Goal: Check status: Check status

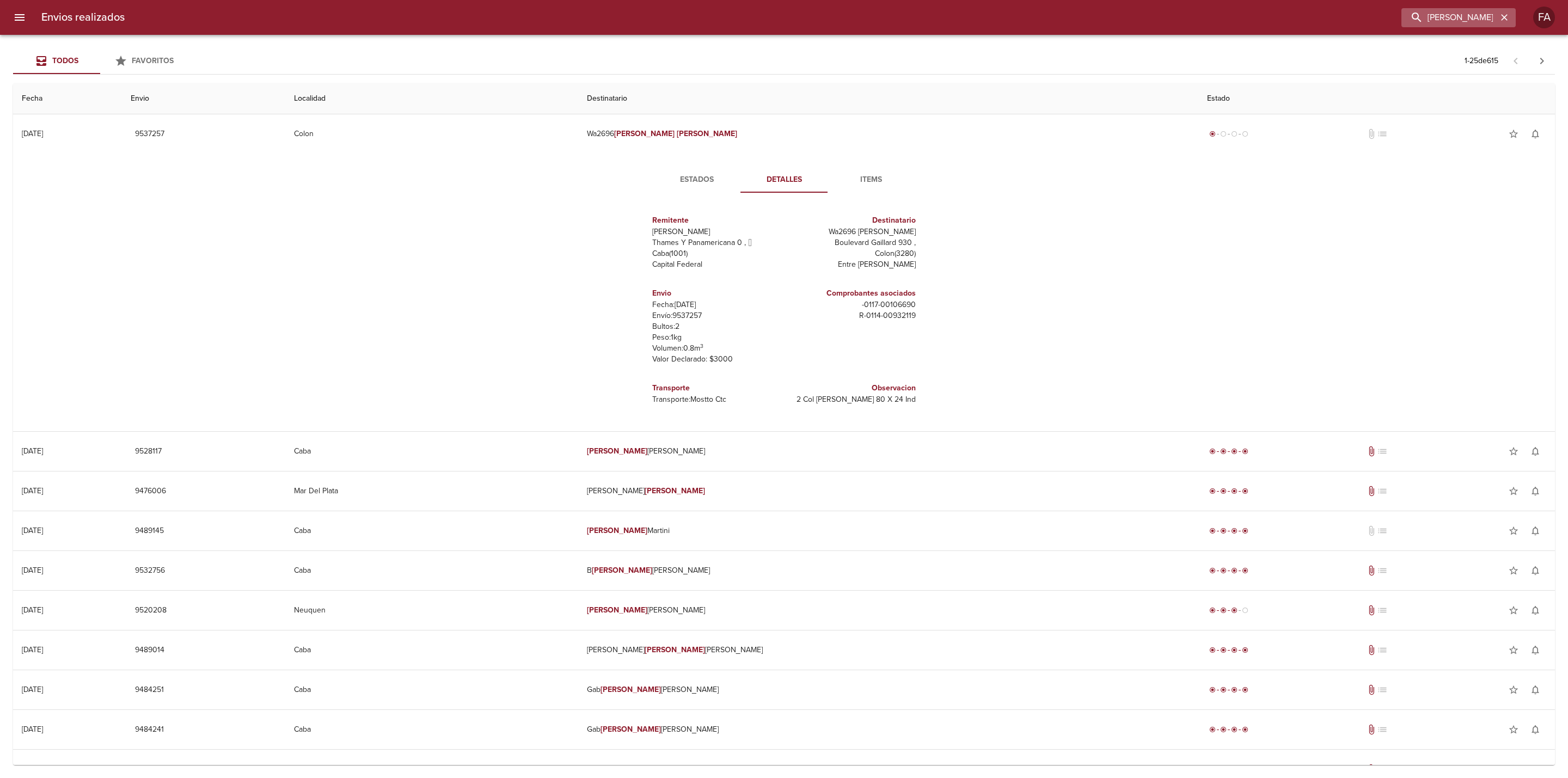
scroll to position [245, 0]
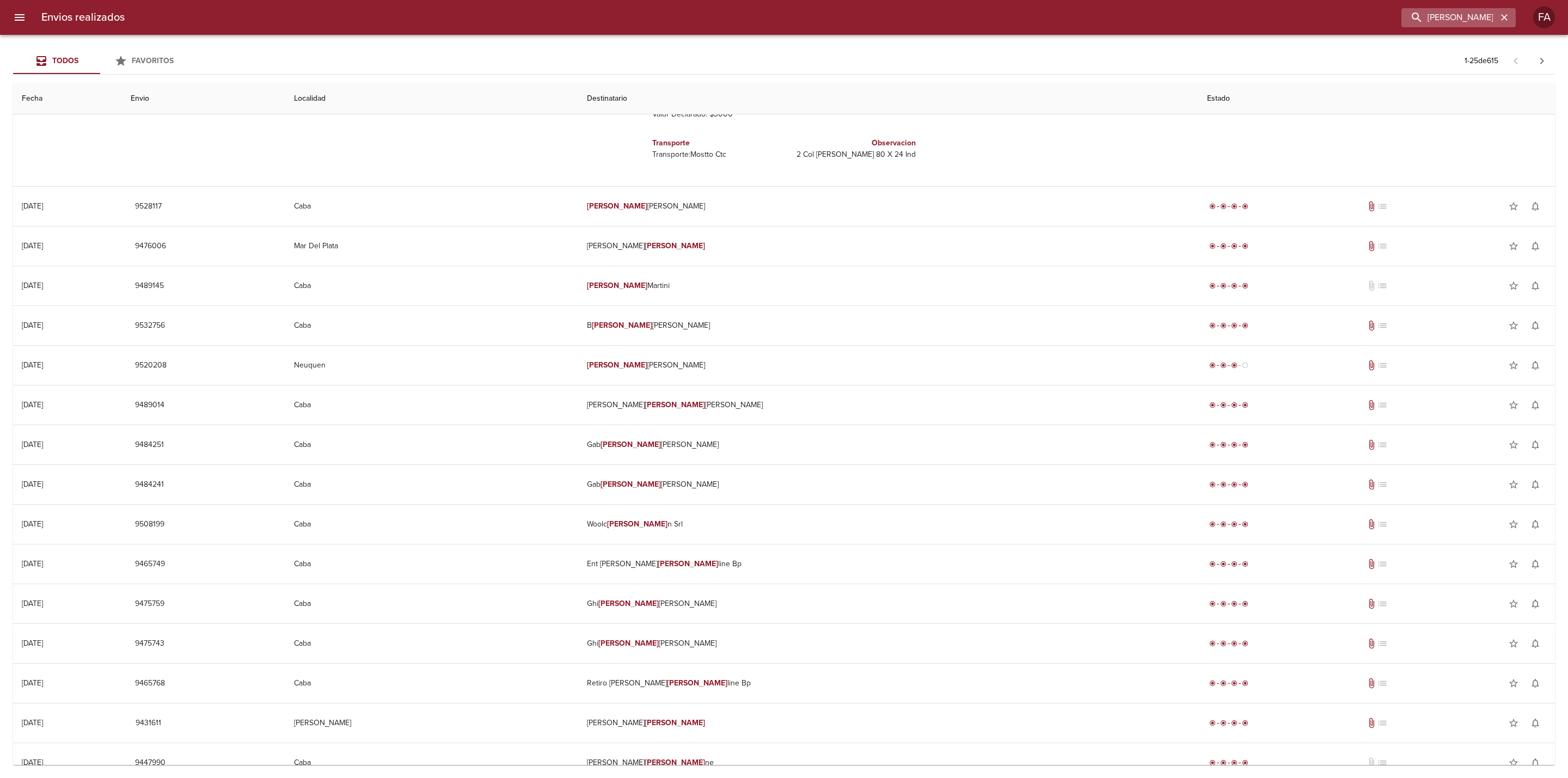
drag, startPoint x: 1511, startPoint y: 10, endPoint x: 1503, endPoint y: 13, distance: 8.5
click at [1507, 12] on div "[PERSON_NAME]" at bounding box center [1458, 17] width 114 height 19
click at [1499, 13] on icon "button" at bounding box center [1504, 18] width 11 height 11
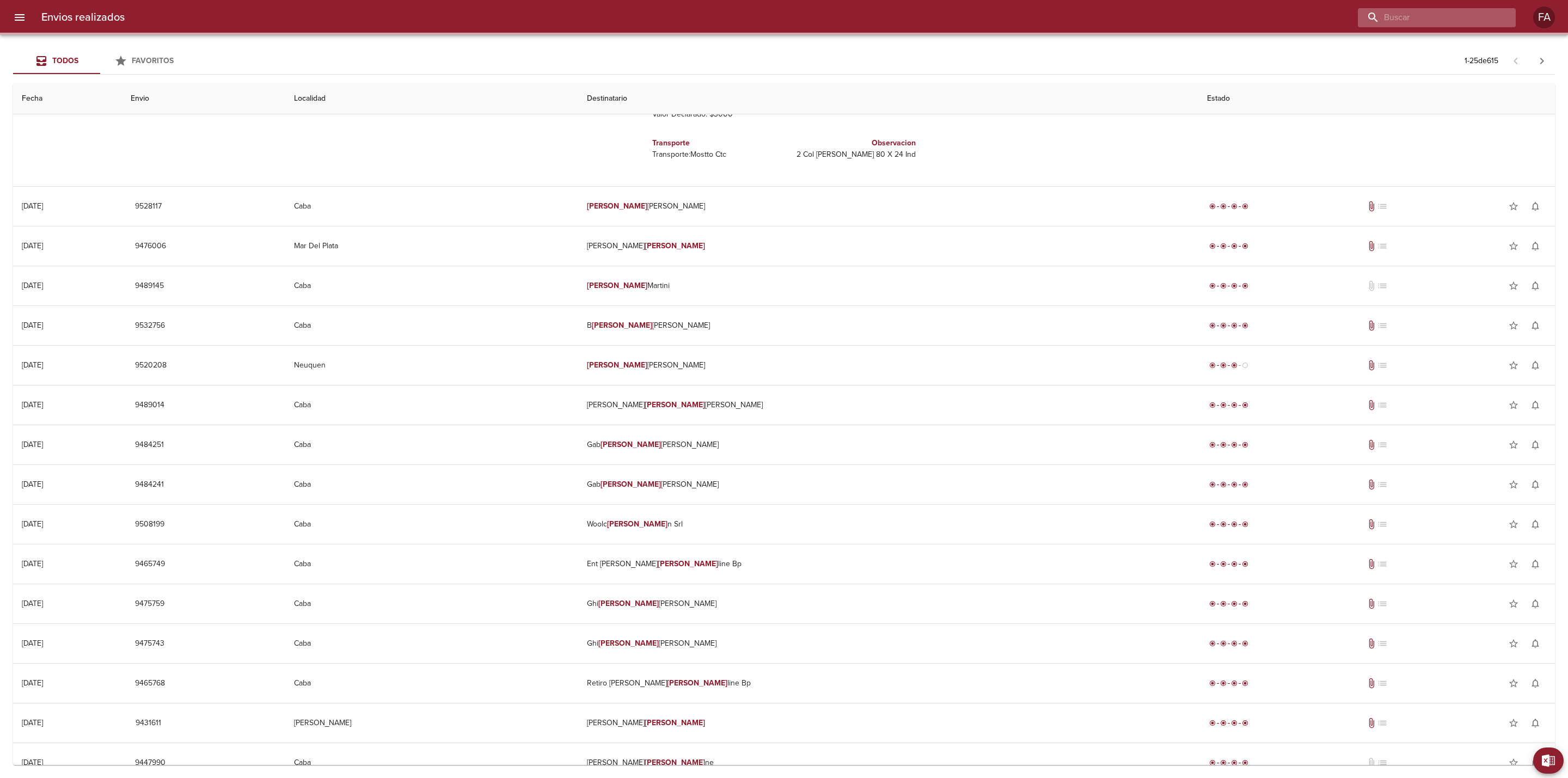
click at [1469, 15] on input "buscar" at bounding box center [1427, 17] width 139 height 19
paste input "[PERSON_NAME]"
type input "[PERSON_NAME]"
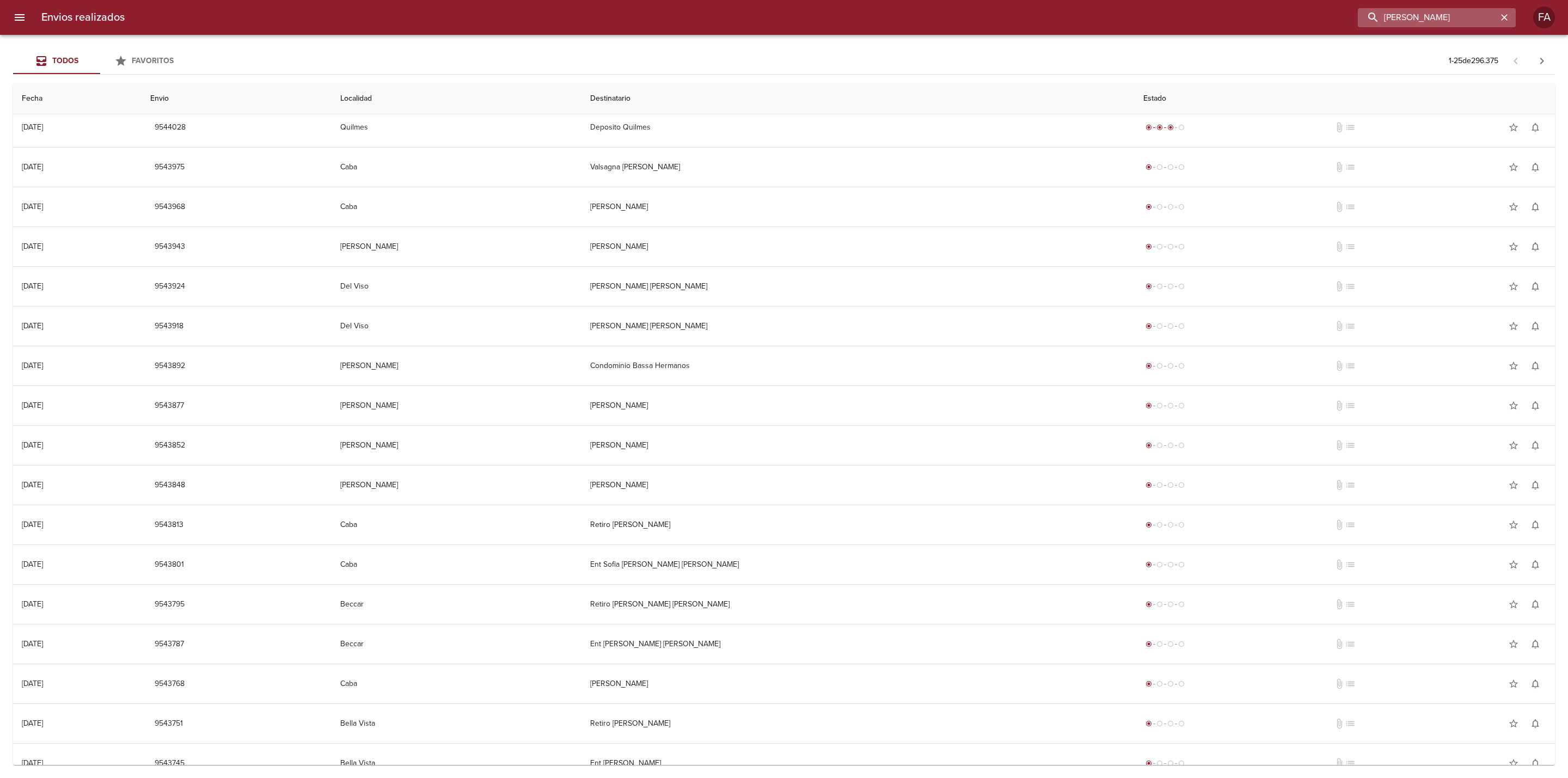
scroll to position [0, 0]
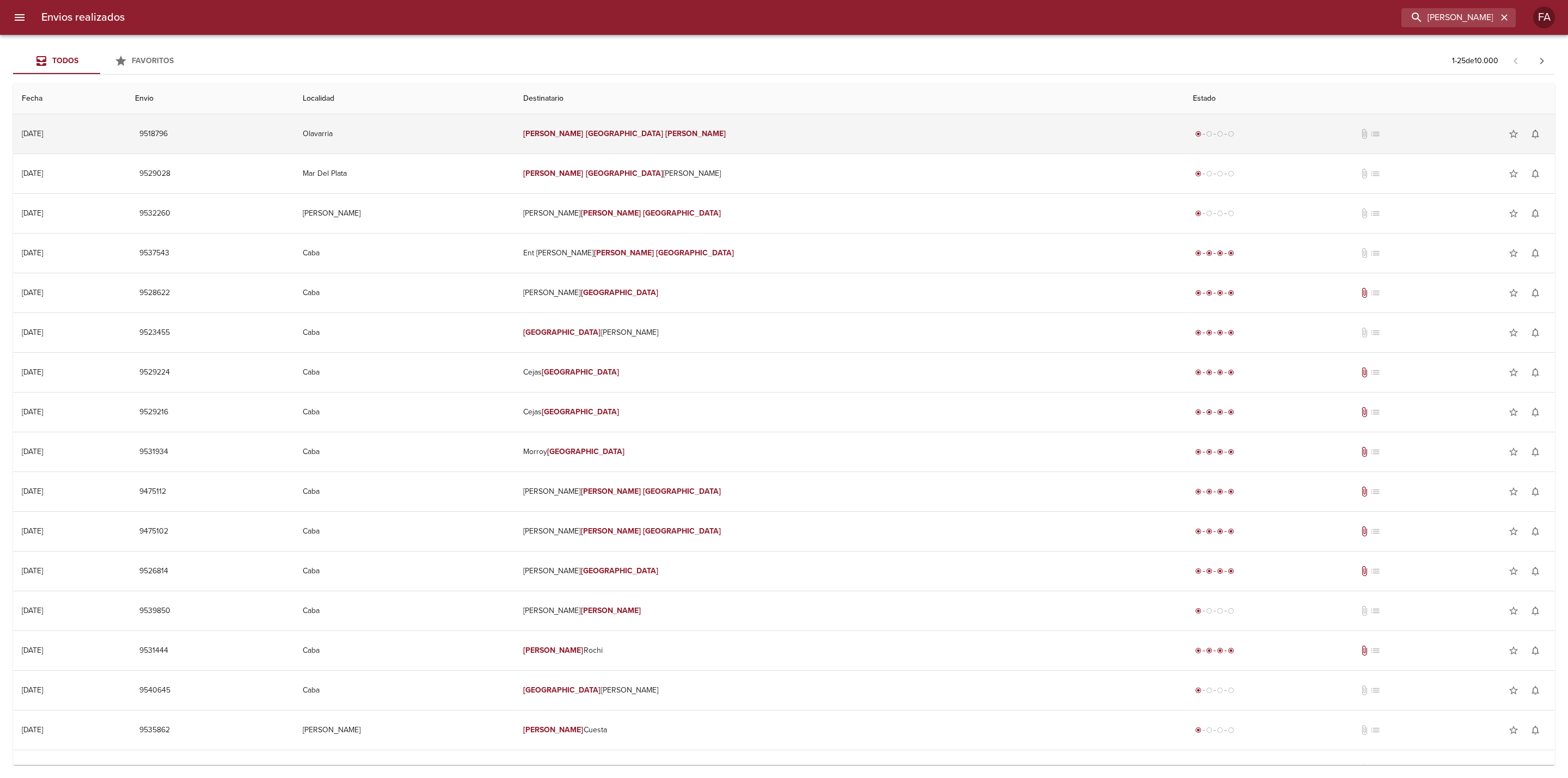
click at [853, 149] on td "[PERSON_NAME]" at bounding box center [849, 134] width 670 height 39
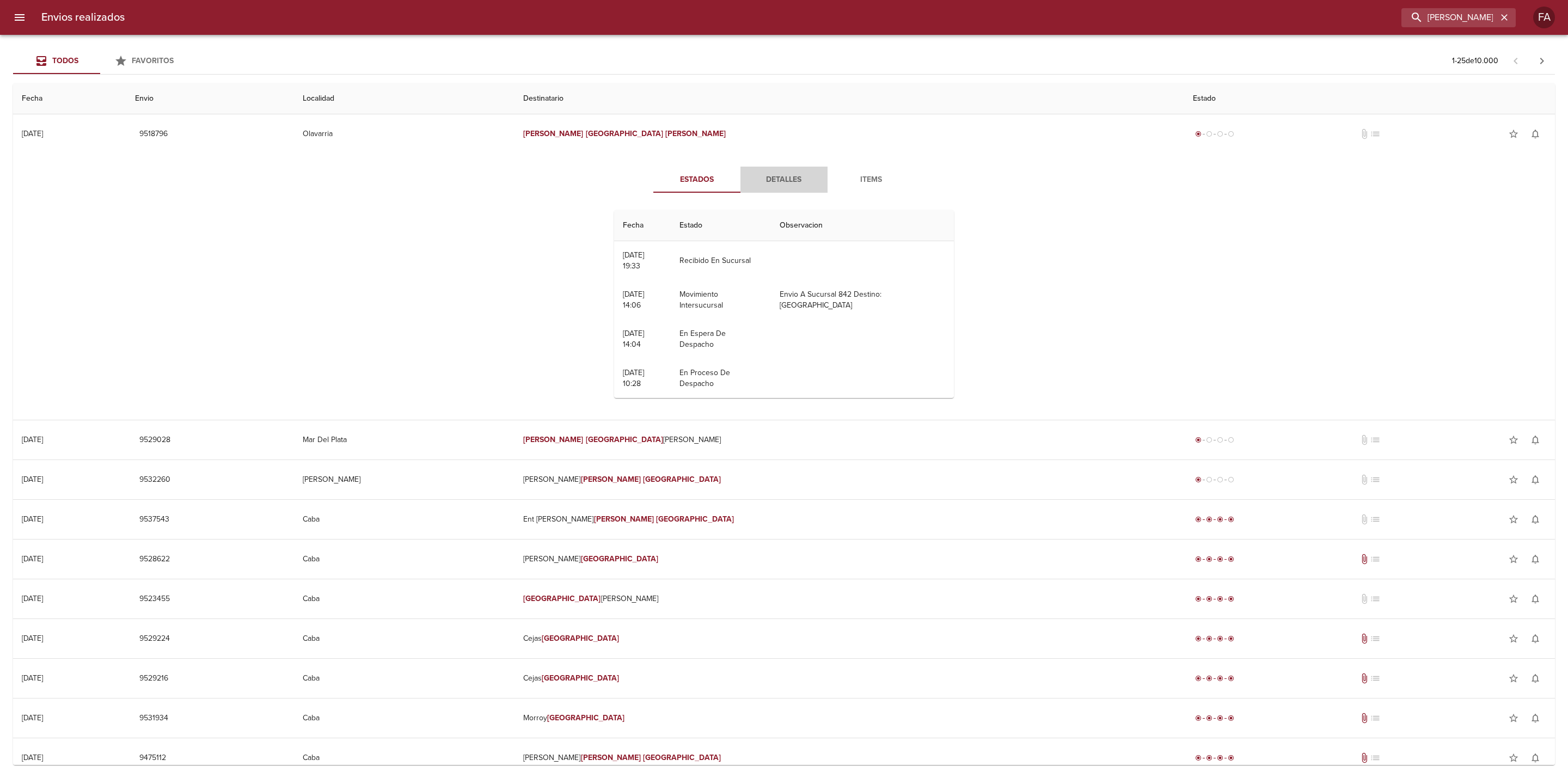
click at [779, 177] on span "Detalles" at bounding box center [784, 180] width 74 height 13
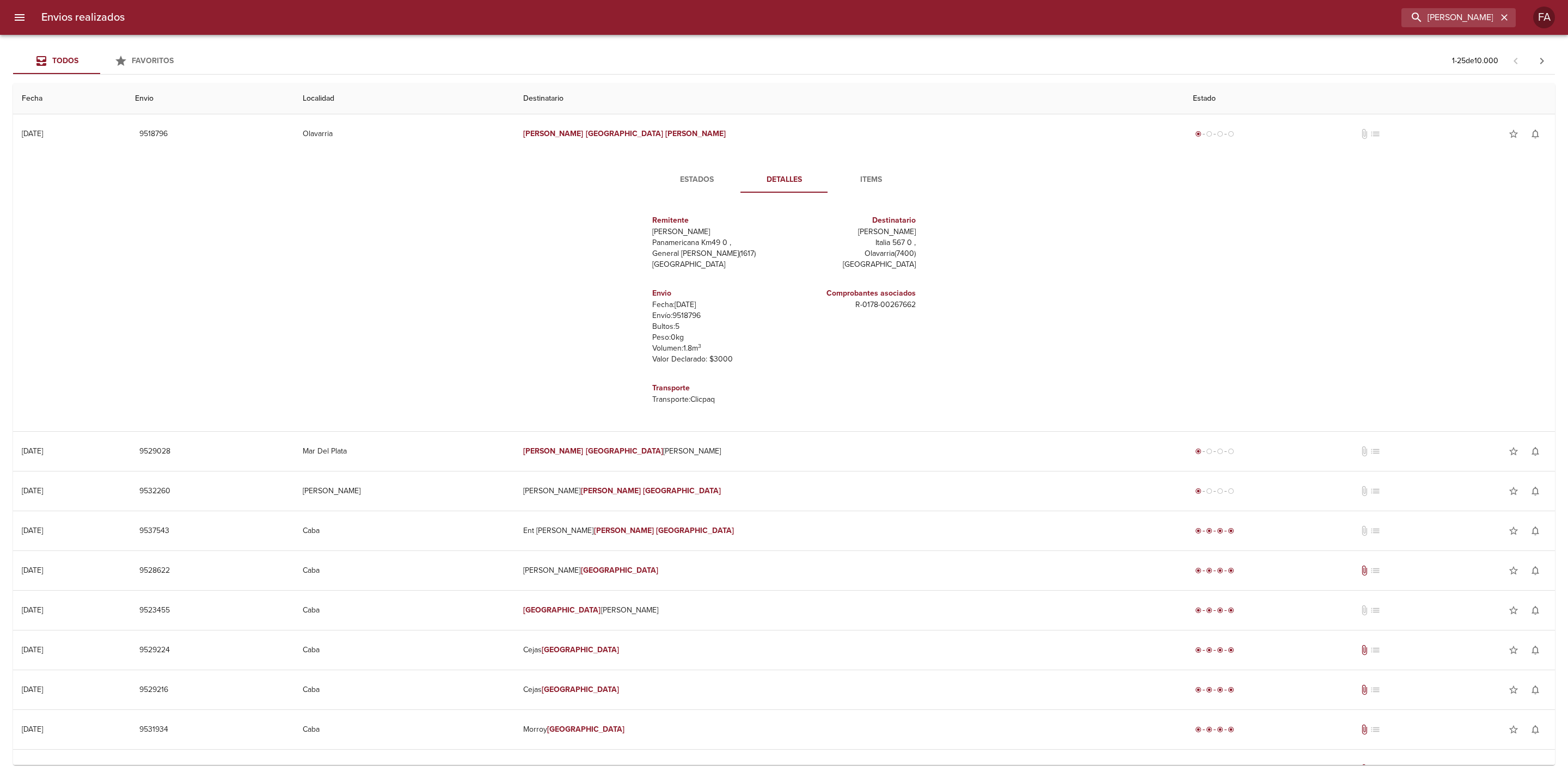
click at [691, 314] on p "Envío: 9518796" at bounding box center [716, 316] width 127 height 11
copy p "9518796"
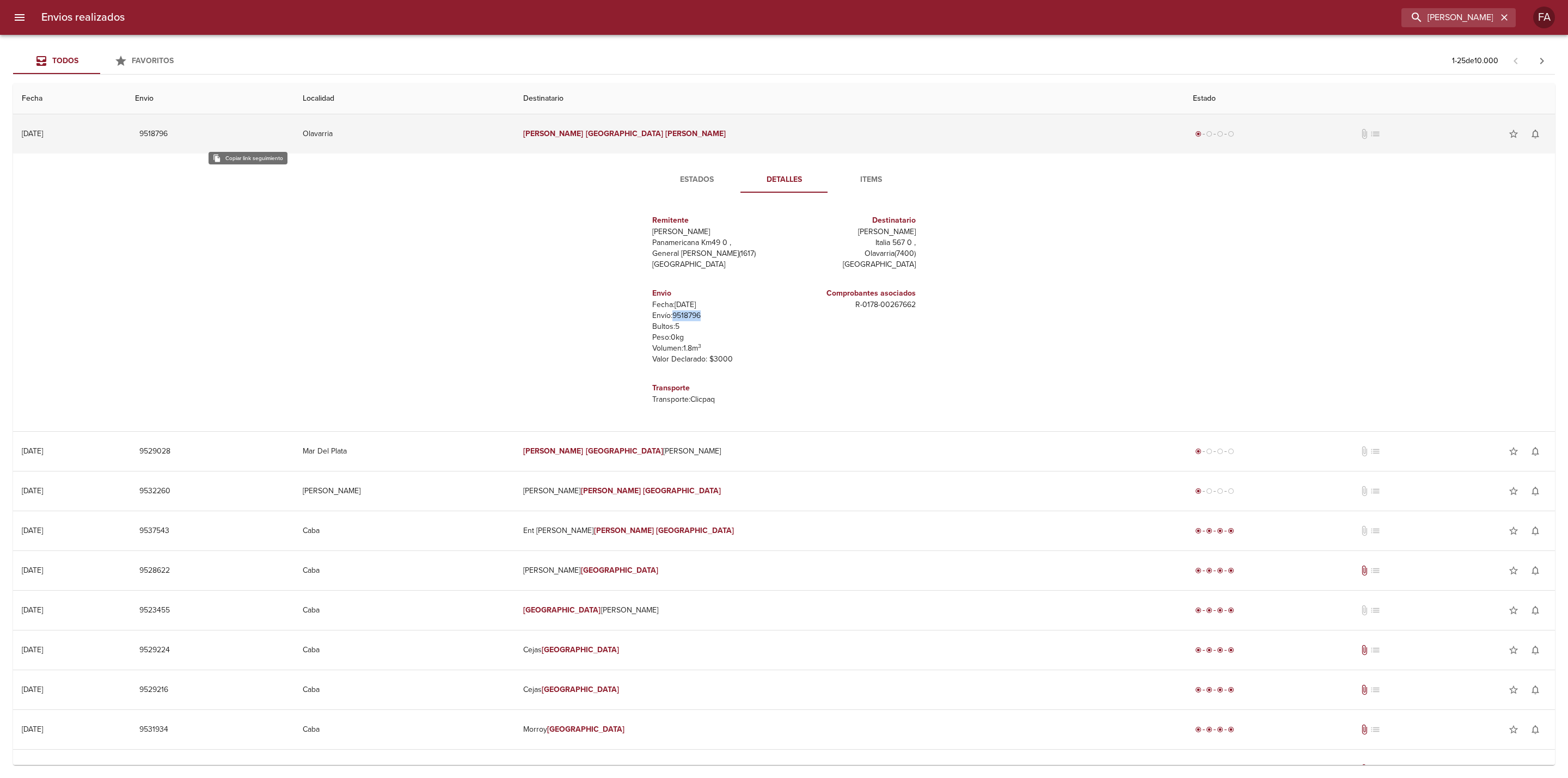
click at [167, 135] on span "9518796" at bounding box center [153, 134] width 29 height 13
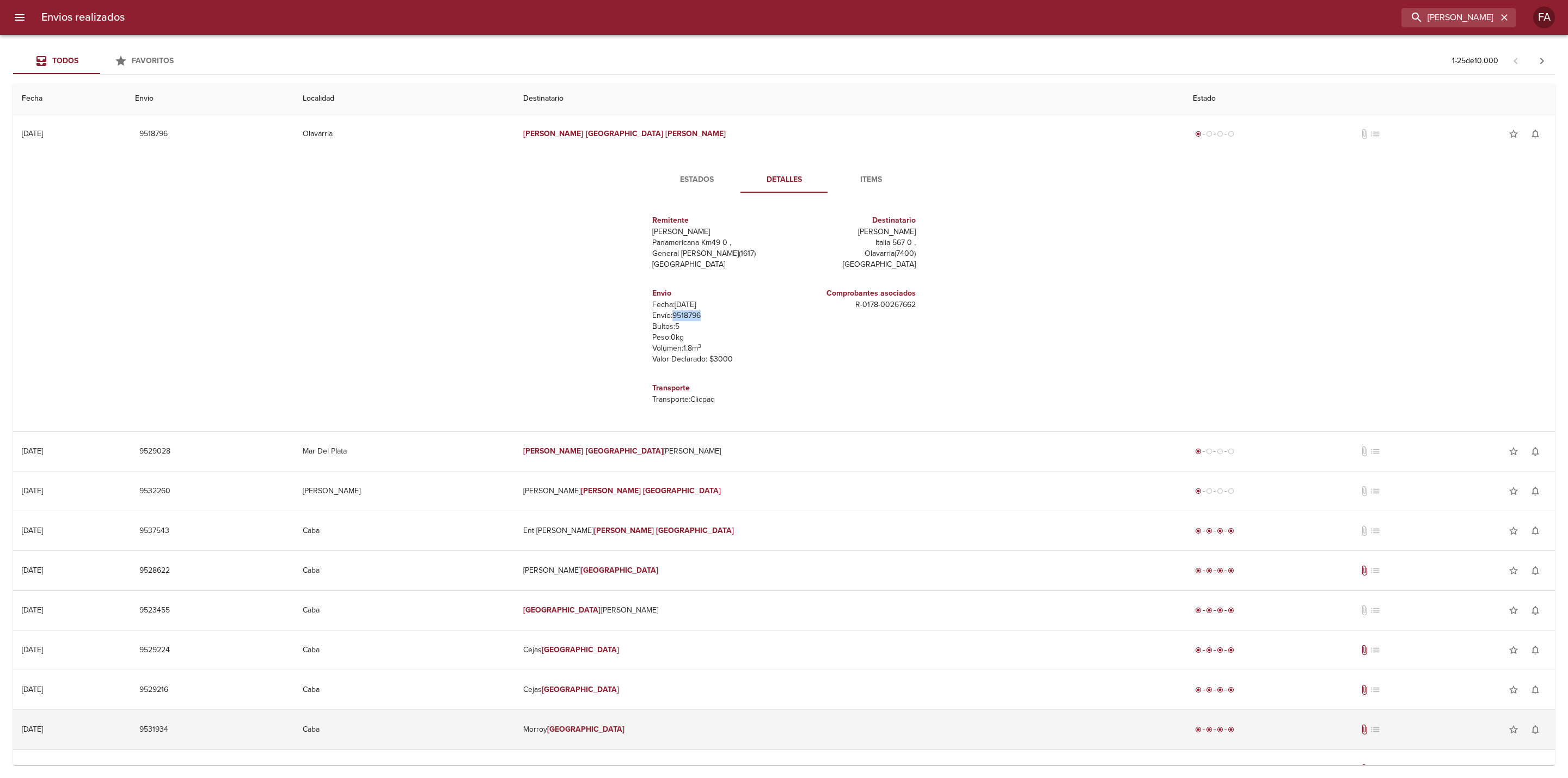
click at [98, 740] on td "[DATE] [DATE]" at bounding box center [69, 729] width 113 height 39
